Goal: Information Seeking & Learning: Learn about a topic

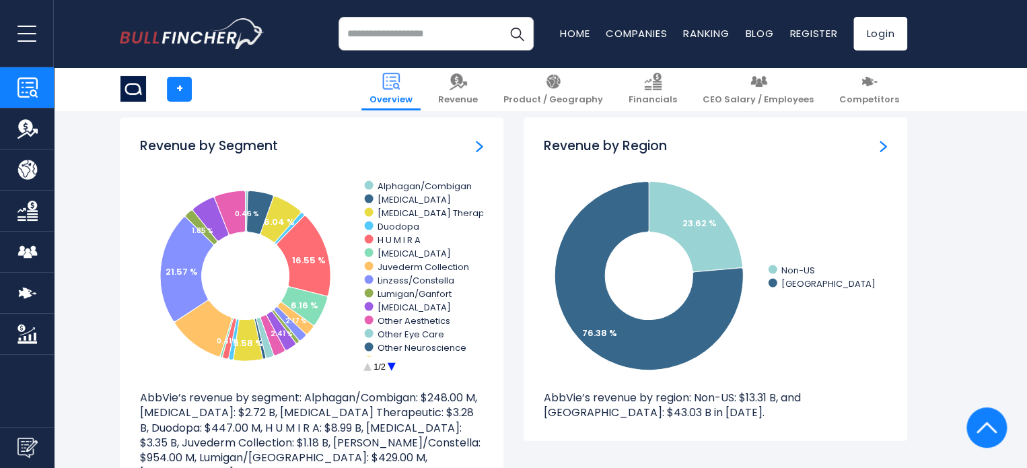
scroll to position [1242, 0]
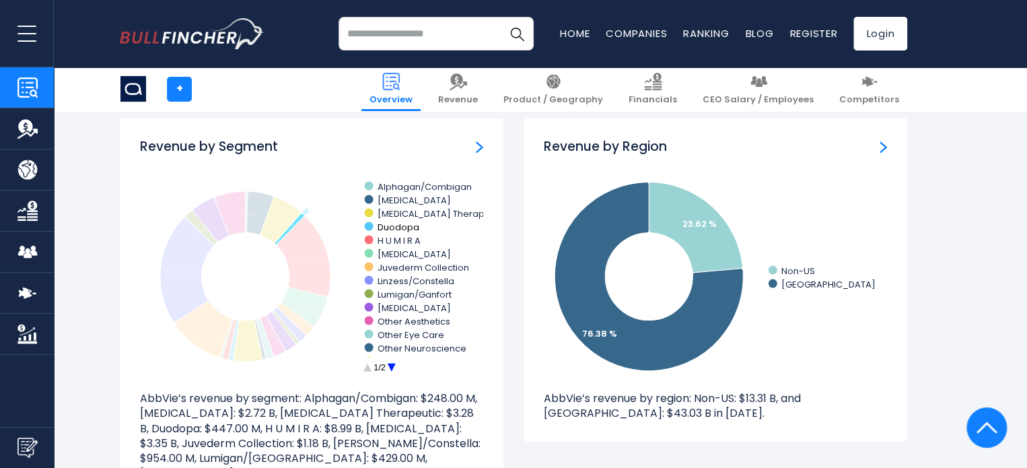
click at [398, 225] on text "Duodopa" at bounding box center [399, 226] width 42 height 13
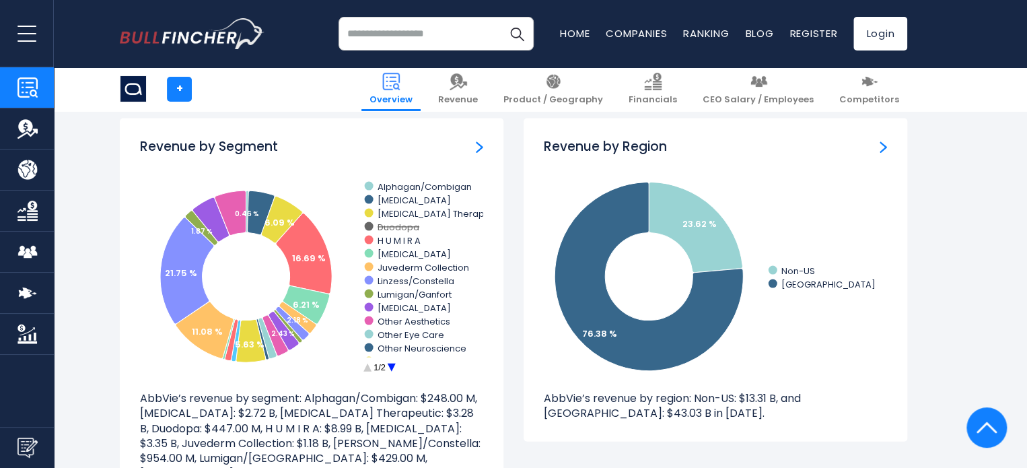
click at [385, 224] on text "Duodopa" at bounding box center [399, 226] width 42 height 13
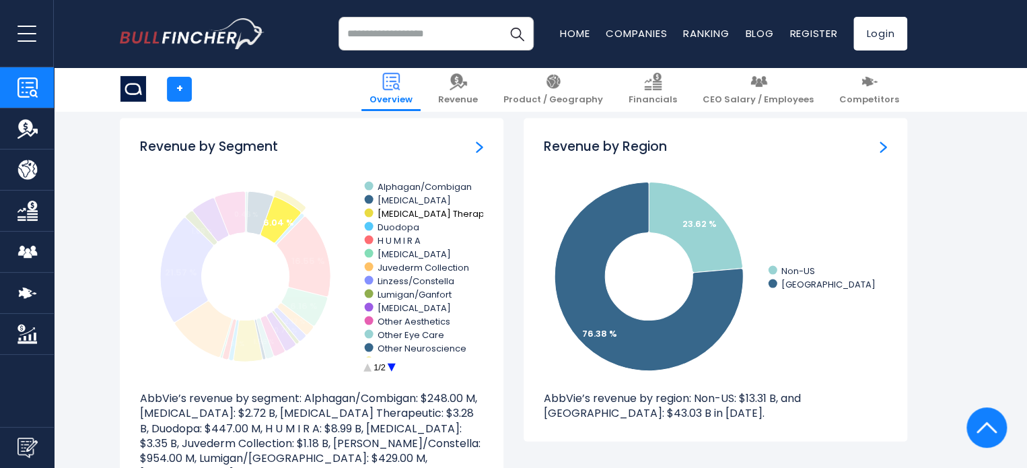
click at [401, 212] on text "[MEDICAL_DATA] Therapeutic" at bounding box center [442, 213] width 129 height 13
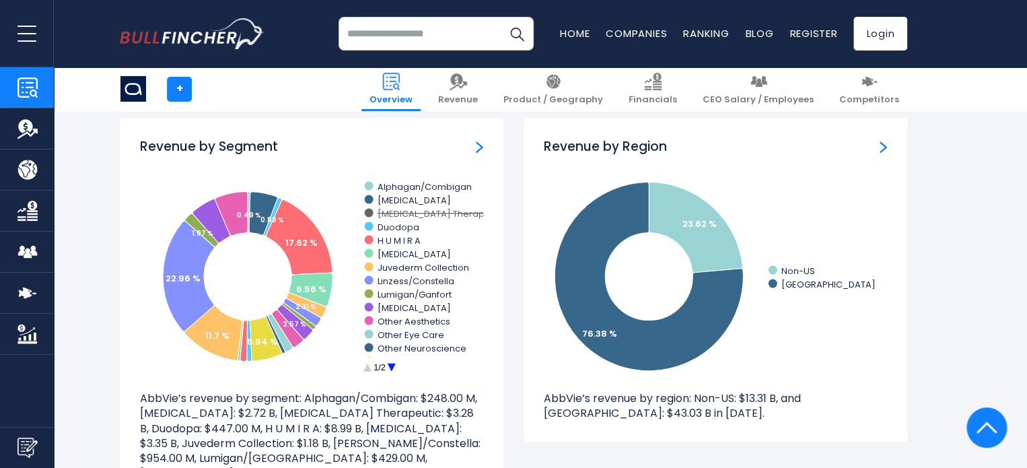
click at [401, 212] on text "[MEDICAL_DATA] Therapeutic" at bounding box center [442, 213] width 129 height 13
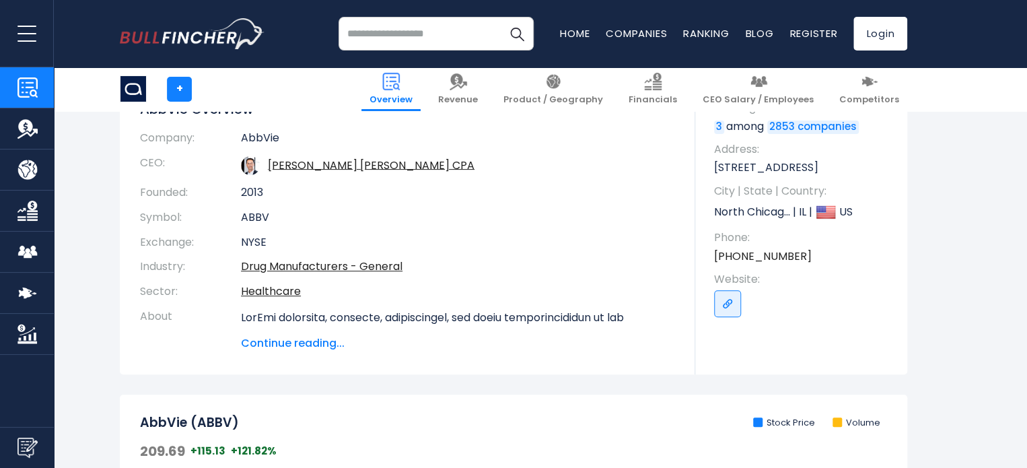
scroll to position [144, 0]
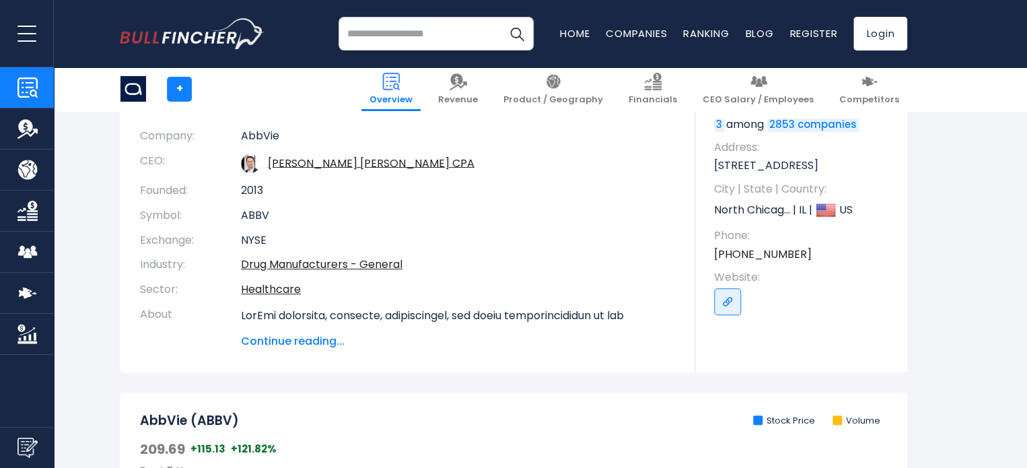
click at [324, 341] on span "Continue reading..." at bounding box center [458, 341] width 434 height 16
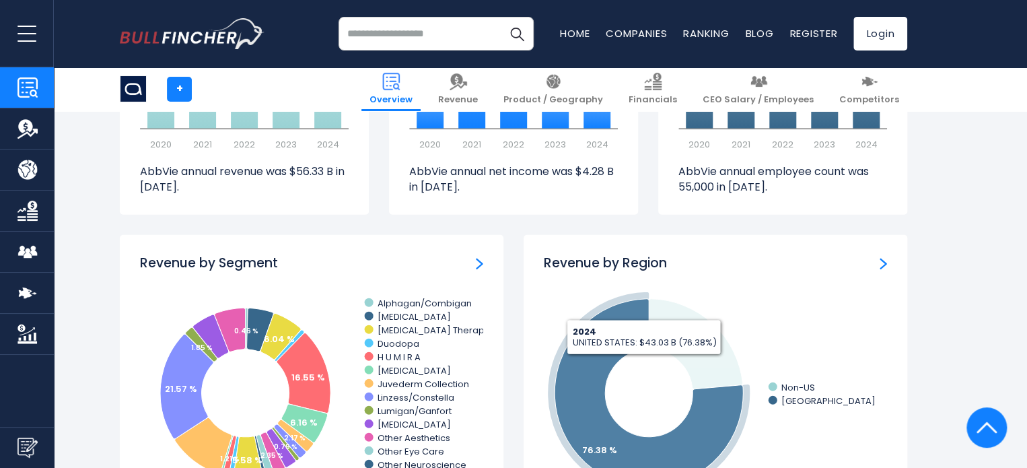
scroll to position [1633, 0]
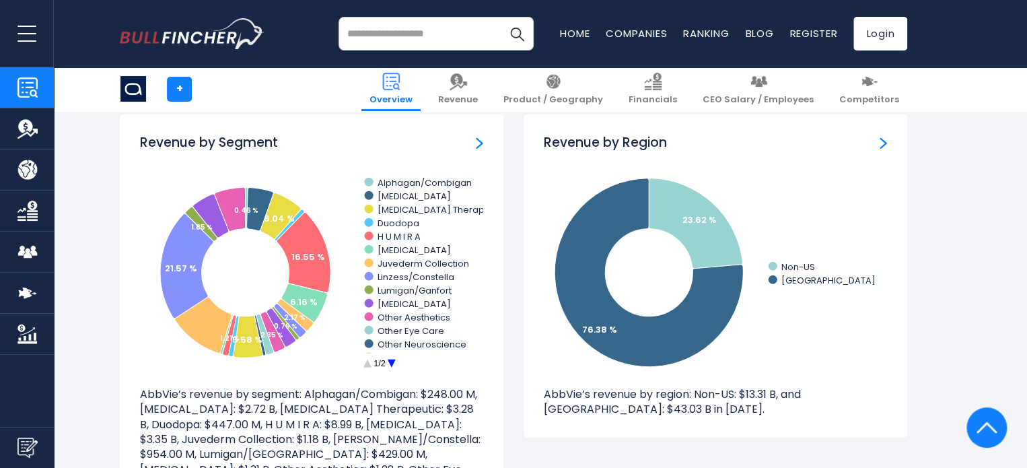
click at [477, 141] on img "Revenue by Segment" at bounding box center [479, 143] width 7 height 12
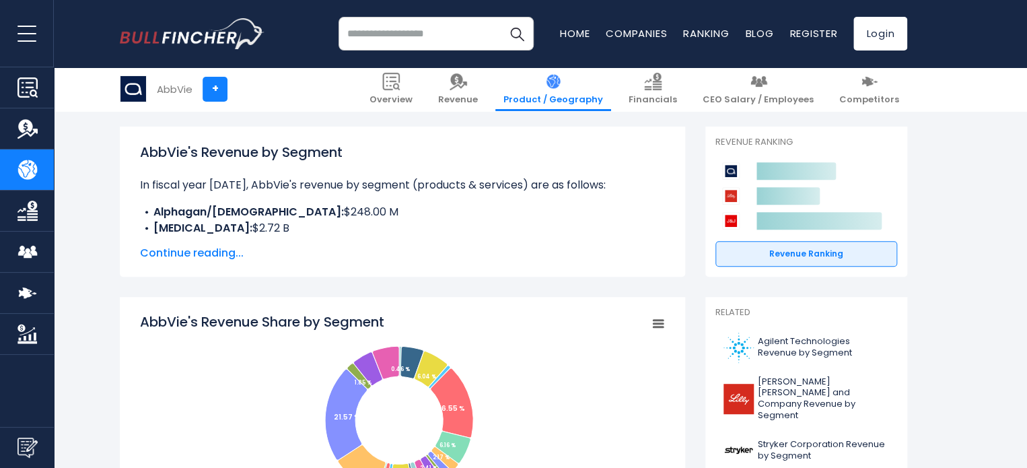
scroll to position [175, 0]
click at [218, 255] on span "Continue reading..." at bounding box center [402, 252] width 525 height 16
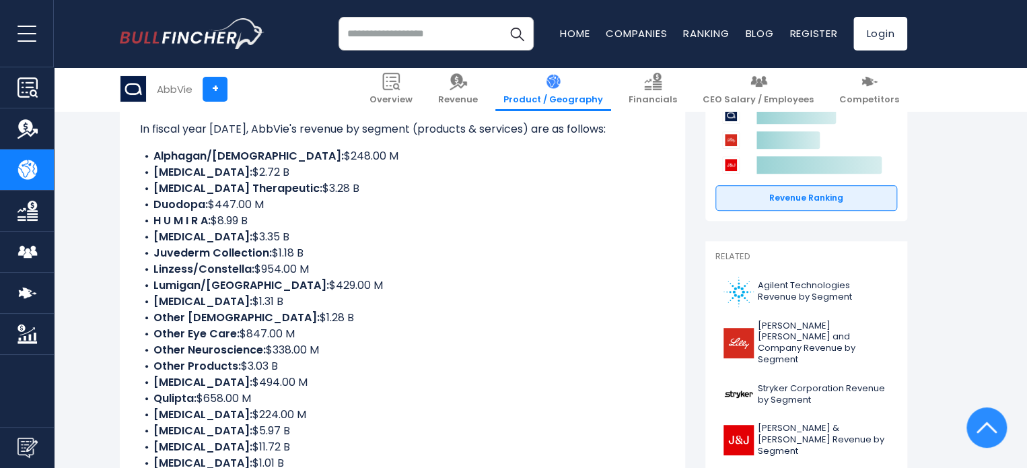
scroll to position [231, 0]
drag, startPoint x: 153, startPoint y: 204, endPoint x: 269, endPoint y: 204, distance: 115.1
click at [269, 204] on li "Duodopa: $447.00 M" at bounding box center [402, 204] width 525 height 16
copy li "Duodopa: $447.00 M"
